Goal: Find specific page/section: Find specific page/section

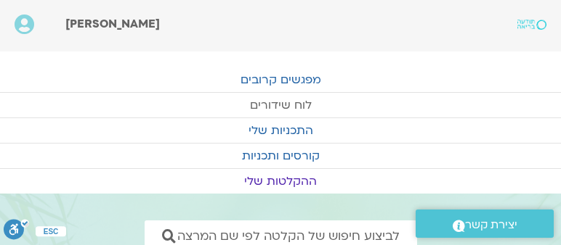
click at [296, 101] on link "לוח שידורים" at bounding box center [280, 105] width 561 height 25
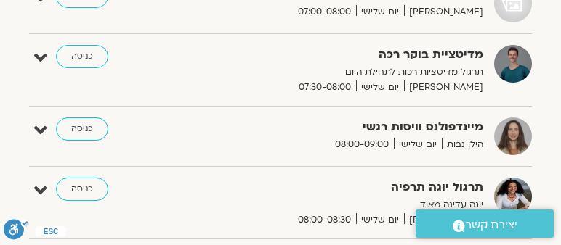
scroll to position [322, 0]
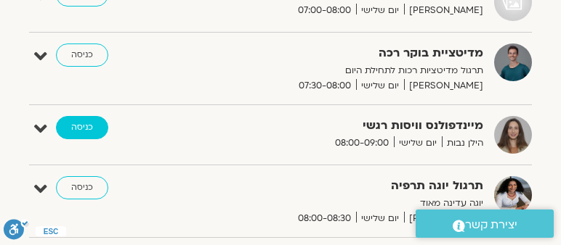
click at [84, 125] on link "כניסה" at bounding box center [82, 127] width 52 height 23
